Goal: Task Accomplishment & Management: Manage account settings

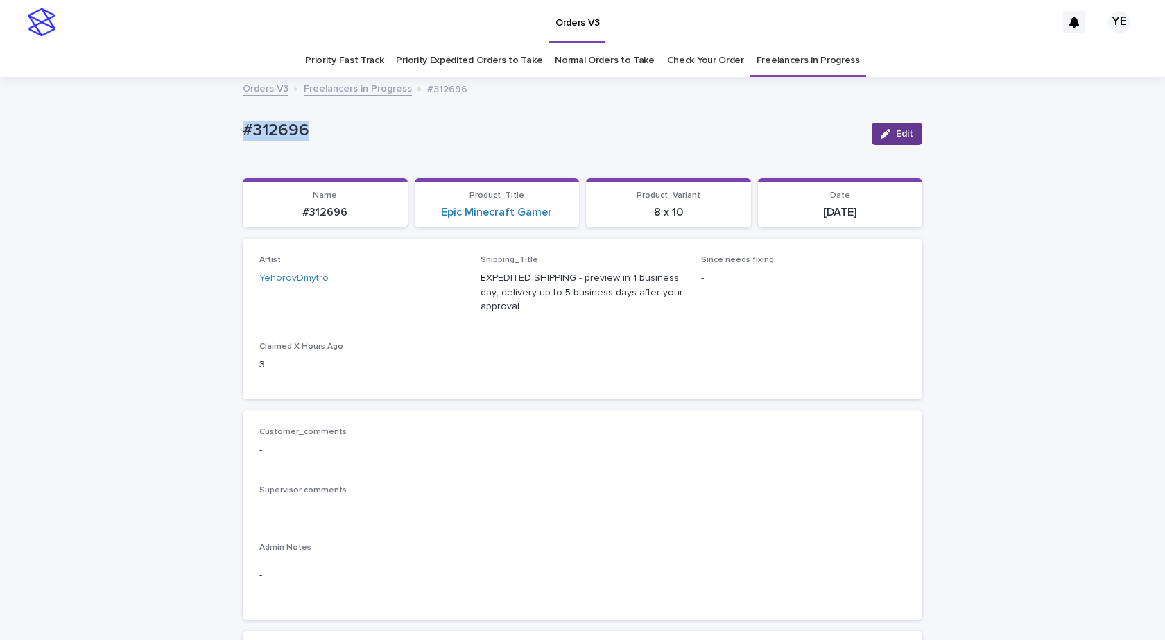
click at [884, 139] on button "Edit" at bounding box center [897, 134] width 51 height 22
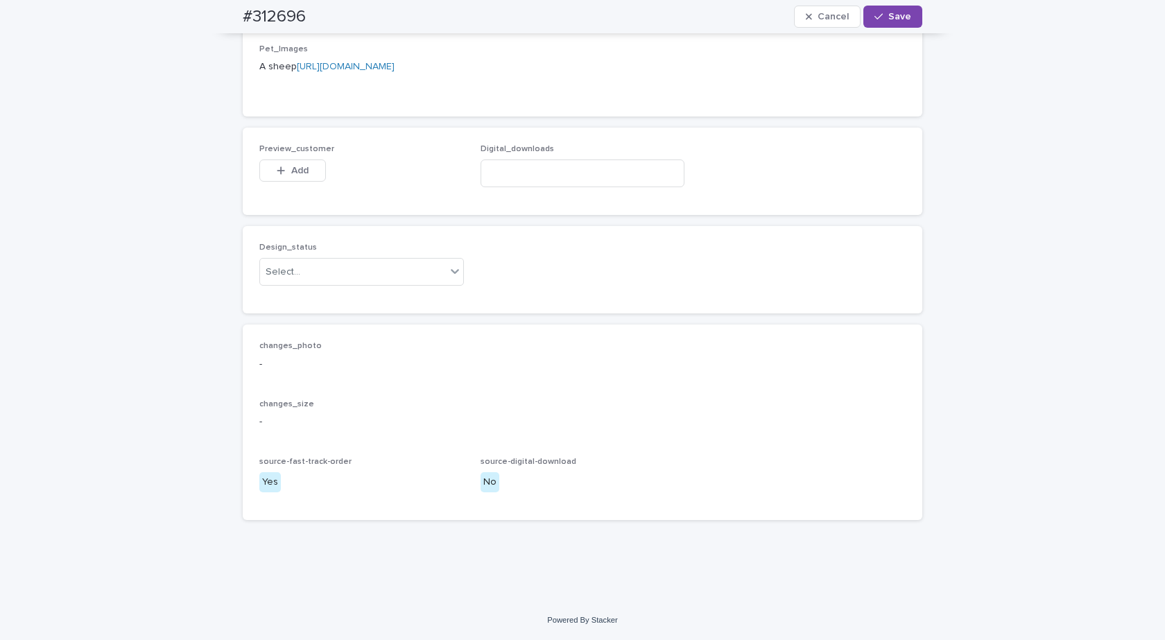
scroll to position [1184, 0]
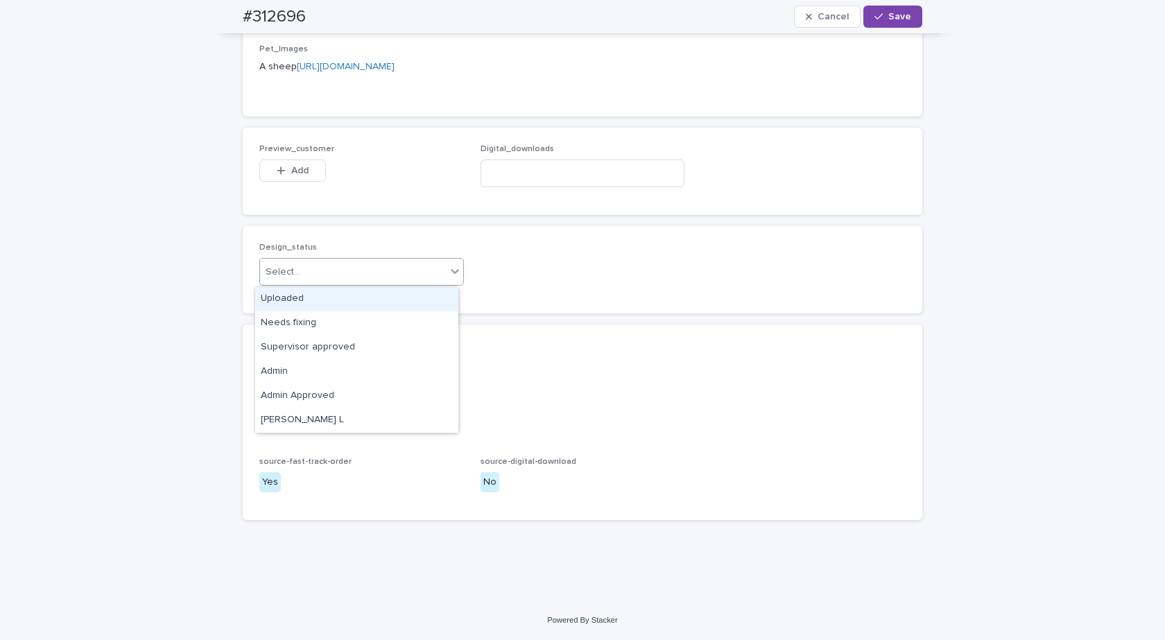
drag, startPoint x: 370, startPoint y: 275, endPoint x: 325, endPoint y: 297, distance: 50.2
click at [370, 275] on div "Select..." at bounding box center [353, 272] width 186 height 23
click at [302, 309] on div "Uploaded" at bounding box center [356, 299] width 203 height 24
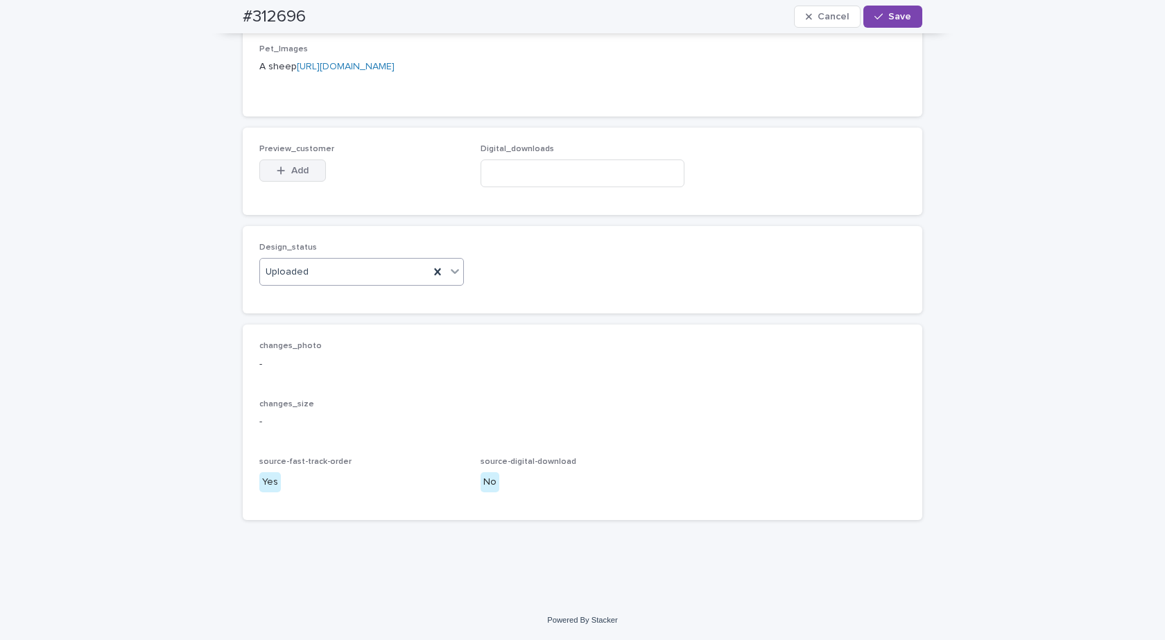
click at [288, 162] on button "Add" at bounding box center [292, 170] width 67 height 22
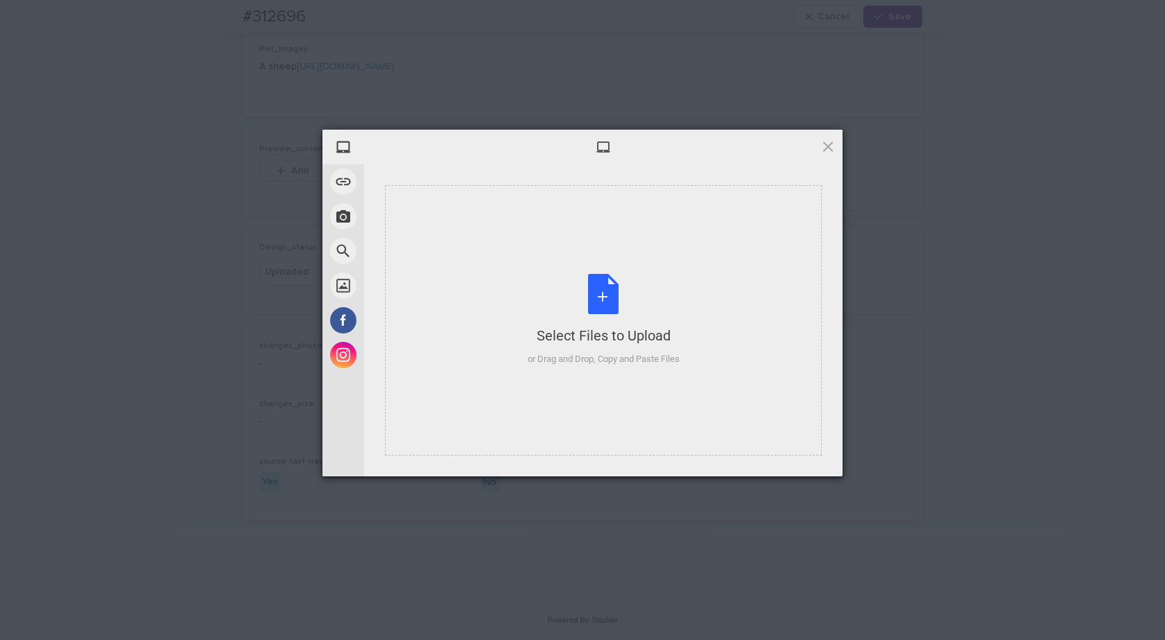
click at [615, 251] on div "Select Files to Upload or Drag and Drop, Copy and Paste Files" at bounding box center [603, 320] width 437 height 270
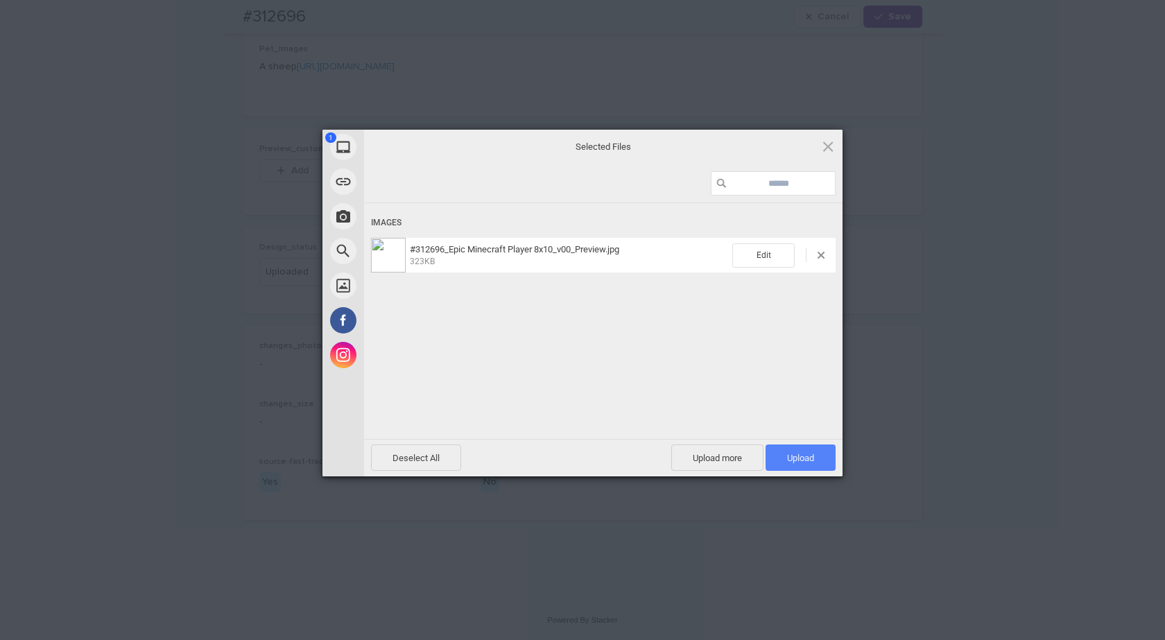
click at [824, 462] on span "Upload 1" at bounding box center [800, 457] width 70 height 26
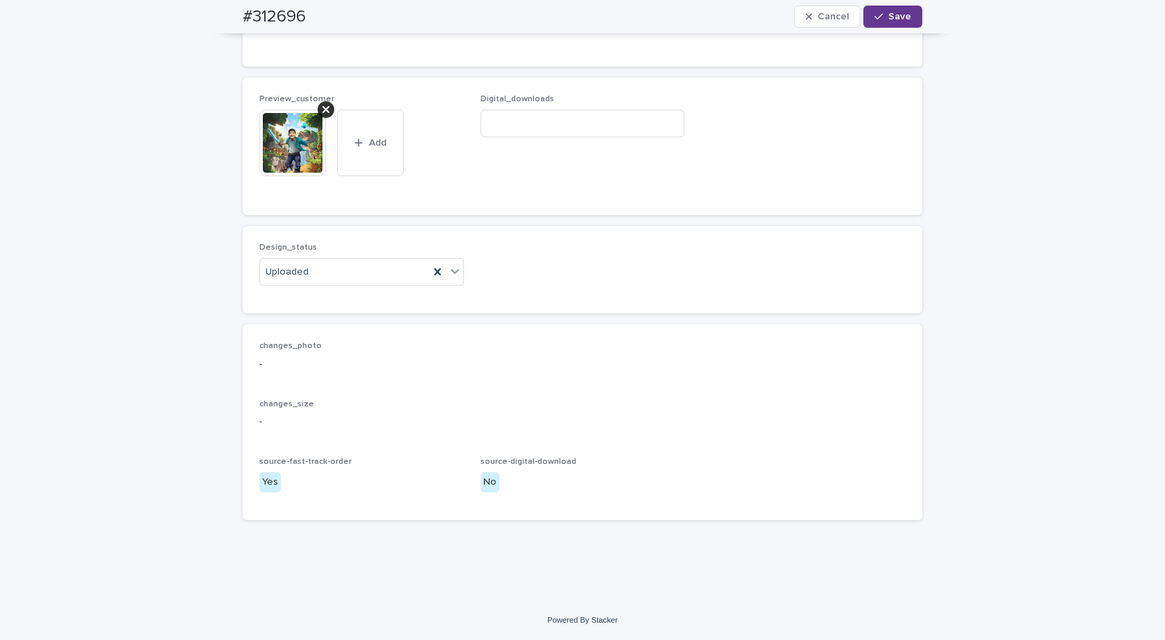
click at [892, 17] on span "Save" at bounding box center [899, 17] width 23 height 10
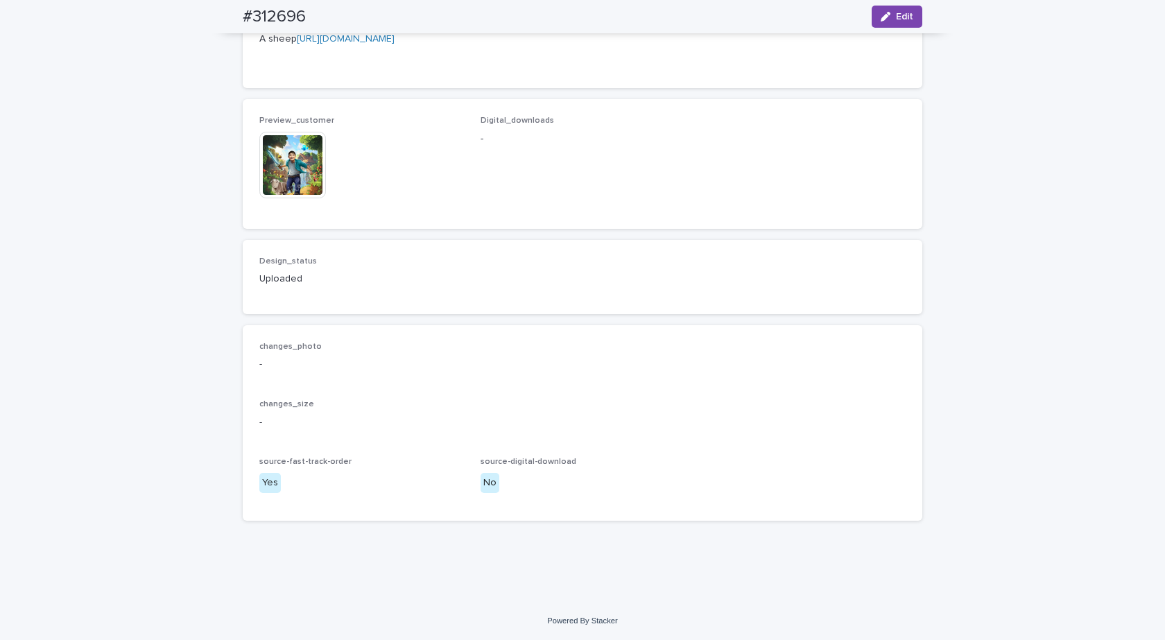
click at [277, 184] on img at bounding box center [292, 165] width 67 height 67
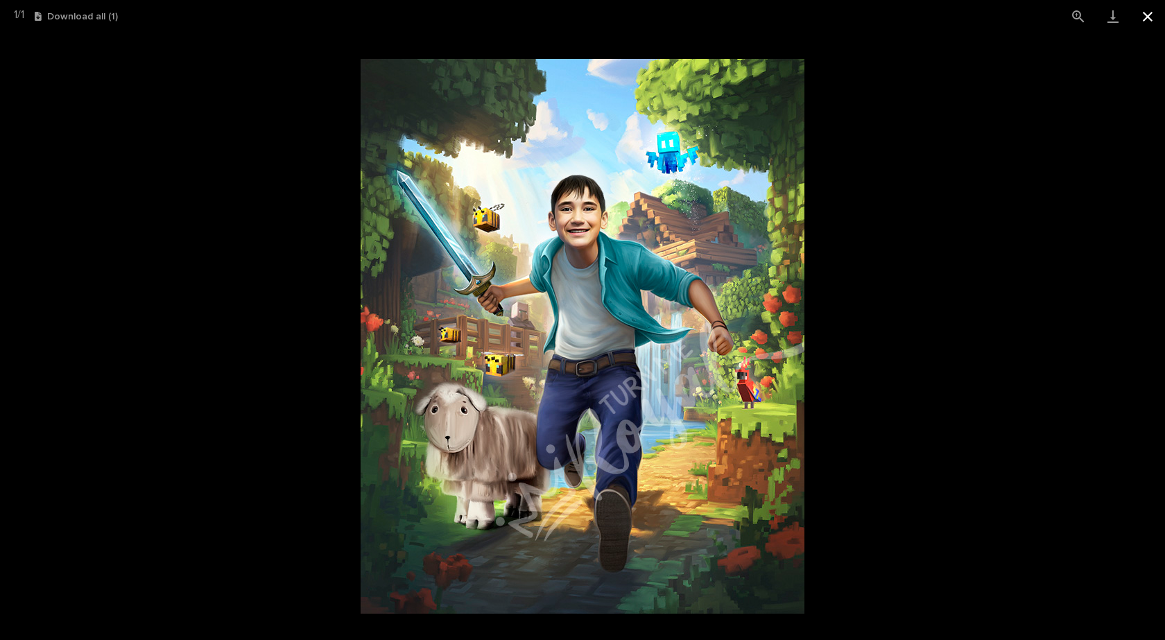
click at [1150, 16] on button "Close gallery" at bounding box center [1147, 16] width 35 height 33
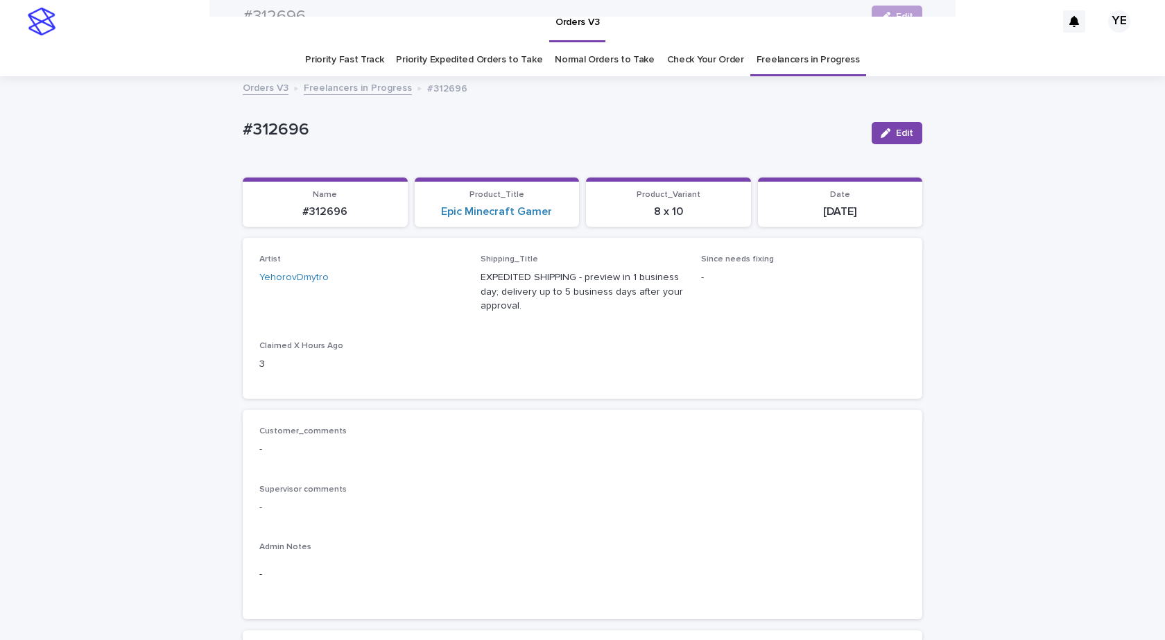
scroll to position [0, 0]
click at [338, 80] on link "Freelancers in Progress" at bounding box center [358, 88] width 108 height 16
